Goal: Transaction & Acquisition: Book appointment/travel/reservation

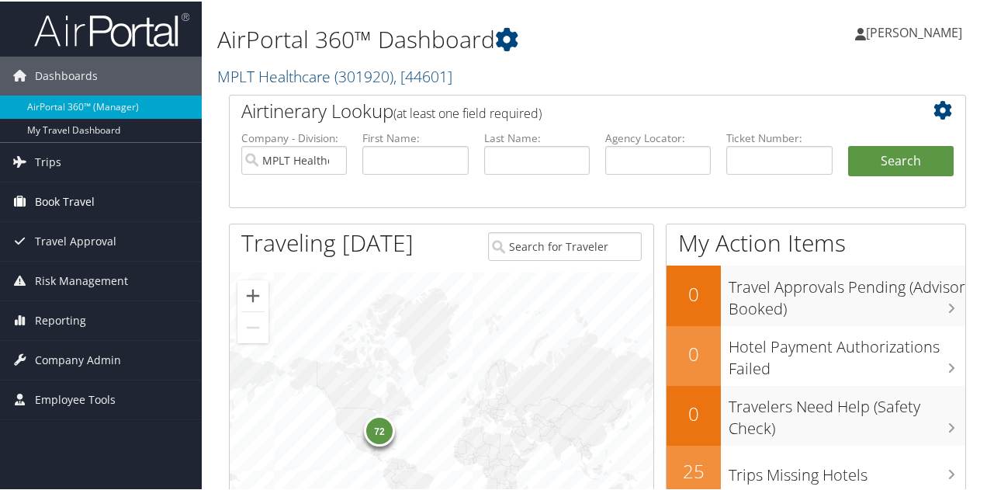
click at [75, 200] on span "Book Travel" at bounding box center [65, 200] width 60 height 39
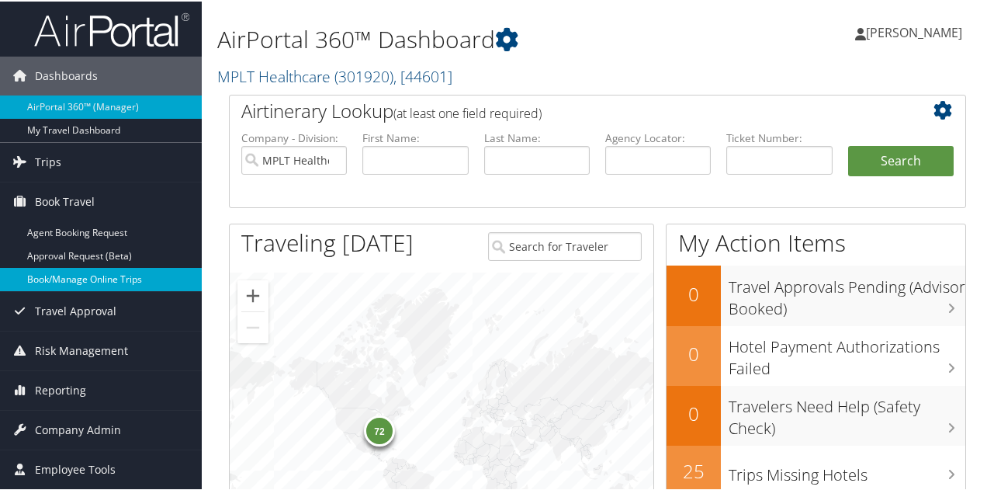
click at [53, 277] on link "Book/Manage Online Trips" at bounding box center [101, 277] width 202 height 23
